Goal: Transaction & Acquisition: Purchase product/service

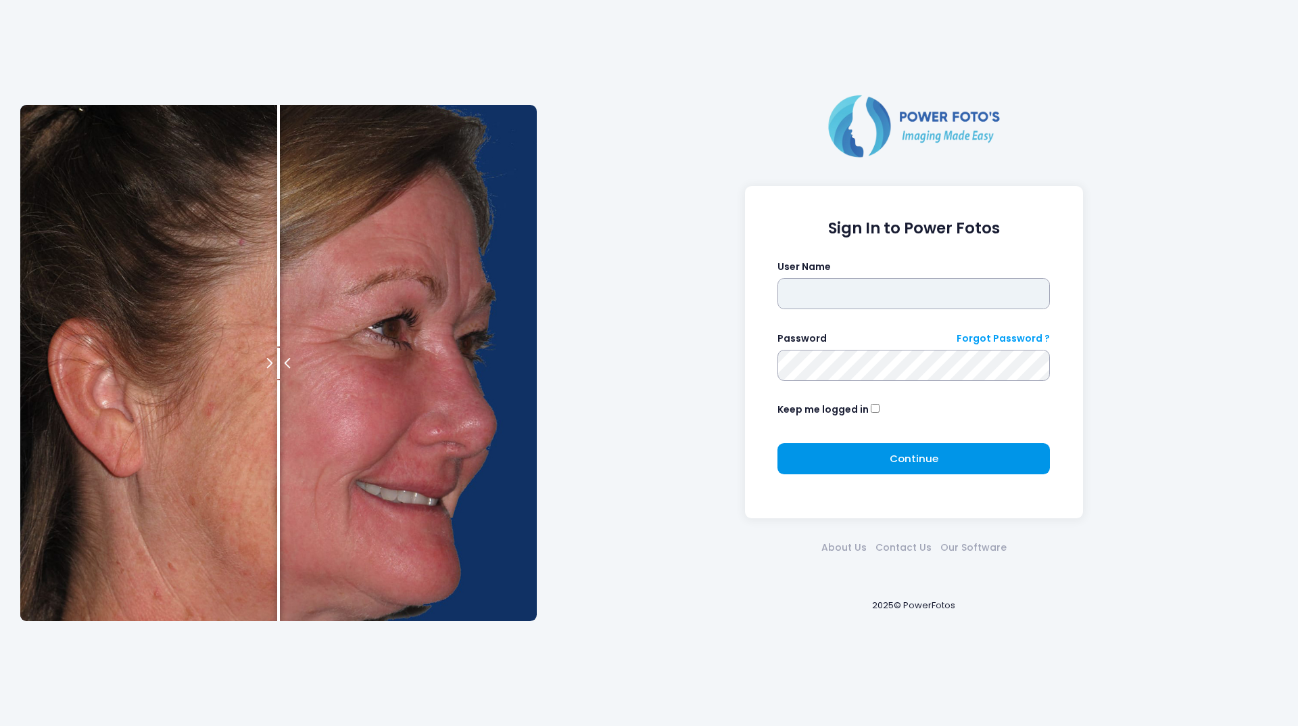
type input "********"
click at [857, 460] on button "Continue Please wait..." at bounding box center [914, 458] width 273 height 31
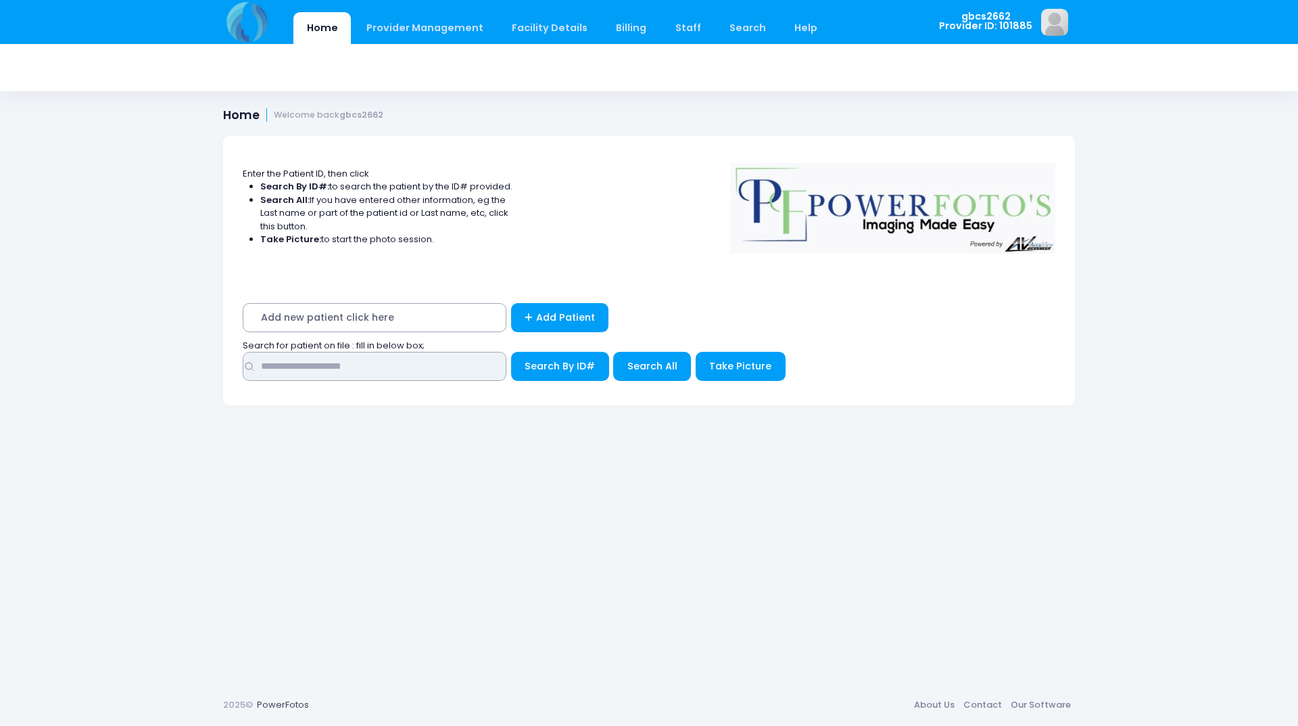
drag, startPoint x: 392, startPoint y: 362, endPoint x: 402, endPoint y: 373, distance: 14.4
click at [392, 362] on input "text" at bounding box center [375, 366] width 264 height 29
type input "*****"
click at [511, 352] on button "Search By ID#" at bounding box center [560, 366] width 98 height 29
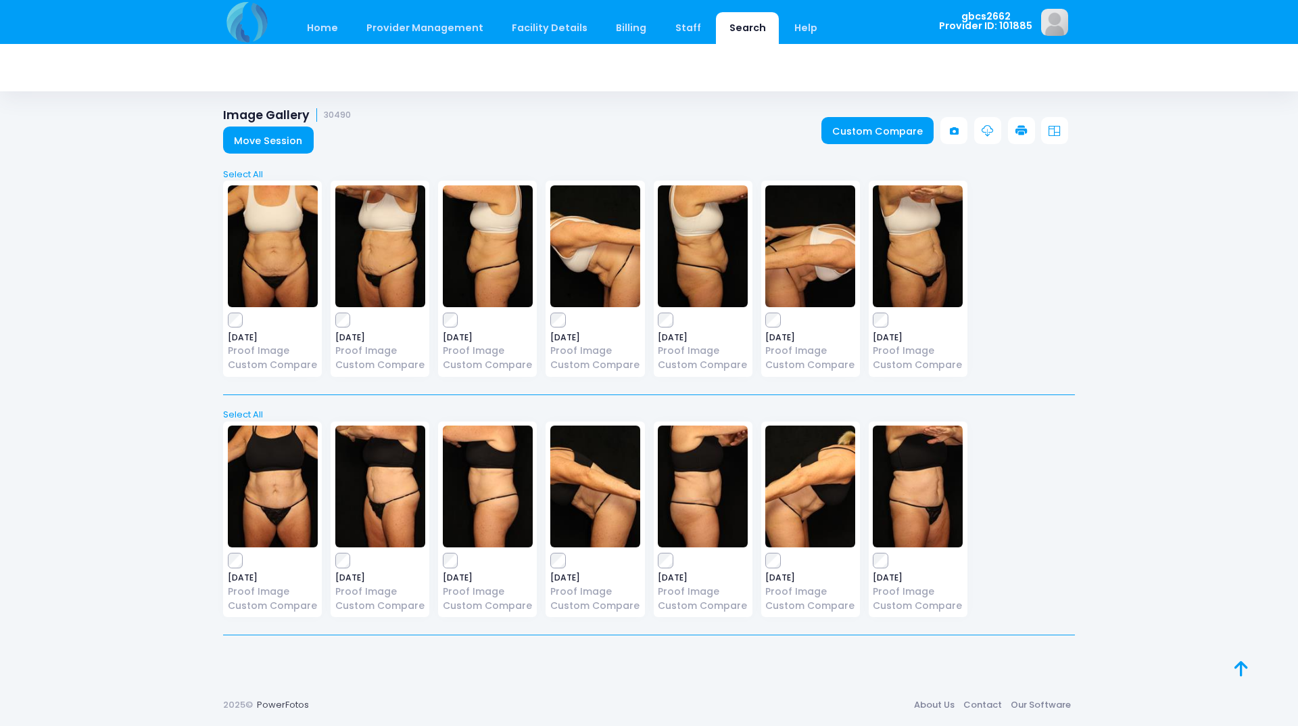
click at [1016, 131] on icon at bounding box center [1022, 131] width 12 height 12
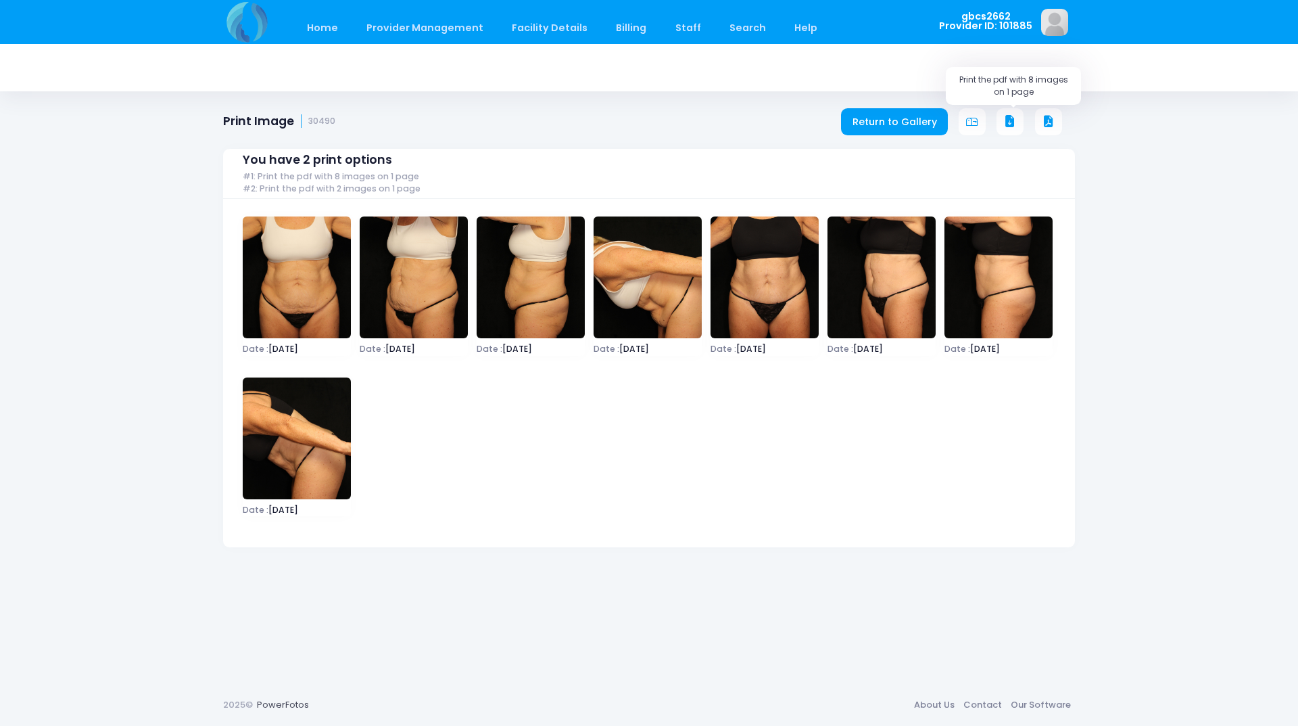
click at [1018, 122] on button at bounding box center [1010, 121] width 27 height 27
click at [1015, 120] on icon at bounding box center [1010, 122] width 12 height 12
click at [1010, 124] on icon at bounding box center [1010, 122] width 12 height 12
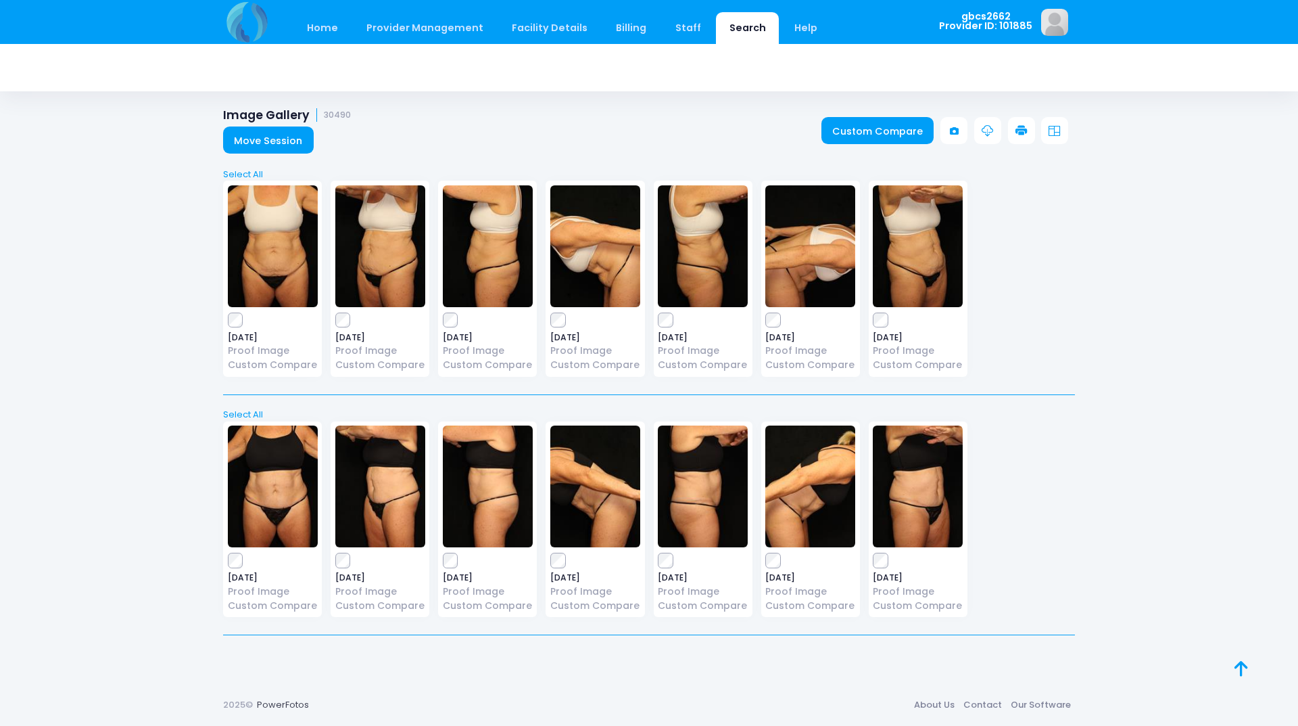
click at [227, 316] on div "2025-02-05 Proof Image Custom Compare" at bounding box center [272, 279] width 99 height 196
click at [1025, 132] on icon at bounding box center [1022, 131] width 12 height 12
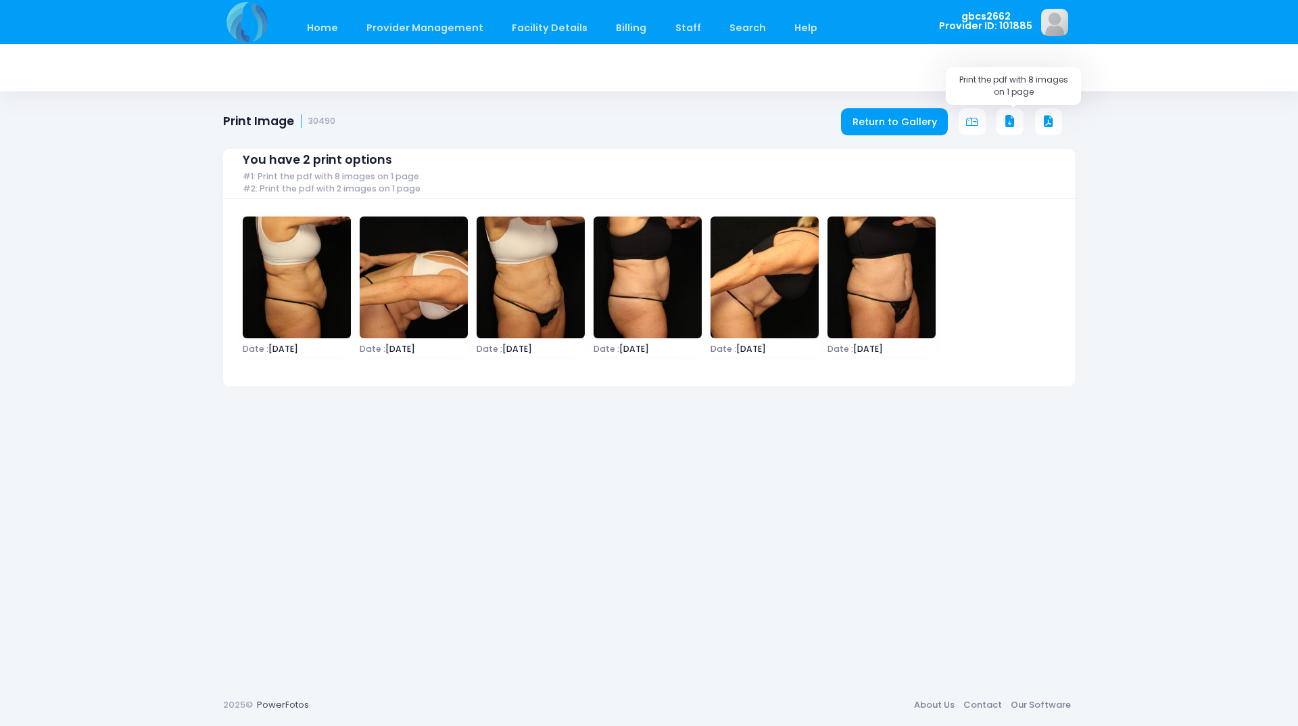
click at [1013, 118] on icon at bounding box center [1010, 122] width 12 height 12
